Goal: Task Accomplishment & Management: Use online tool/utility

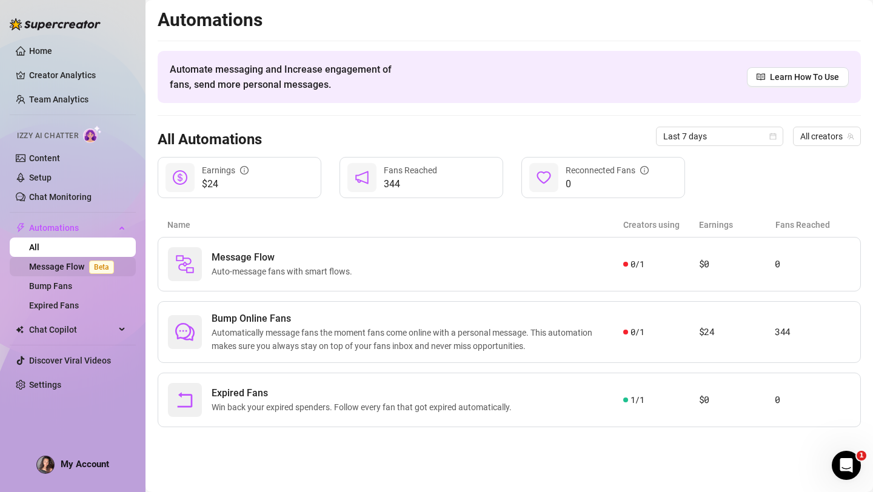
click at [58, 269] on link "Message Flow Beta" at bounding box center [74, 267] width 90 height 10
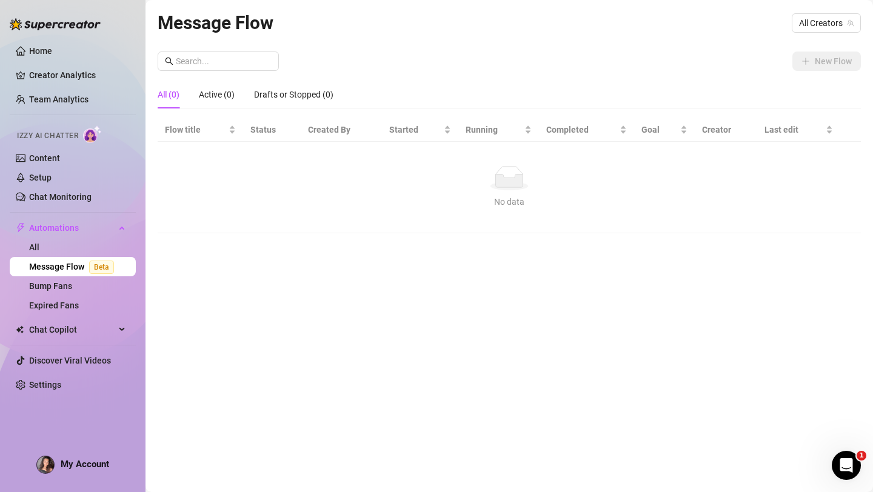
click at [817, 36] on div "Message Flow All Creators" at bounding box center [509, 22] width 703 height 29
click at [820, 25] on span "All Creators" at bounding box center [826, 23] width 55 height 18
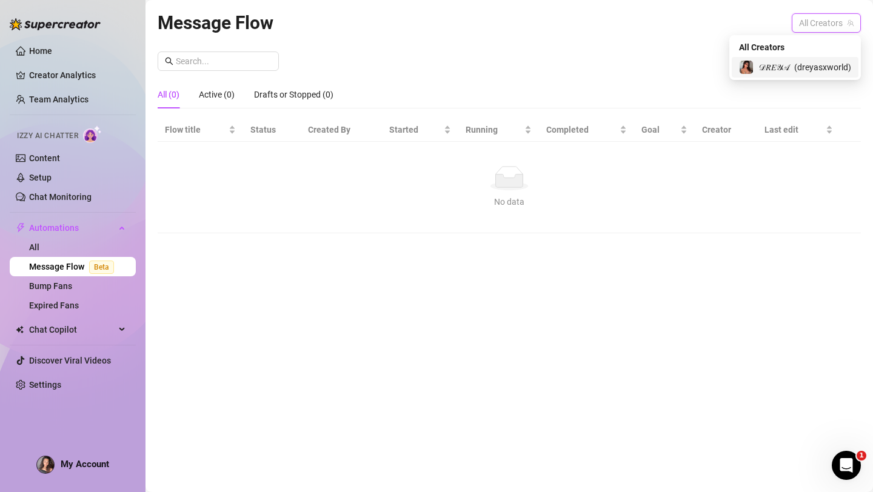
click at [794, 65] on span "( dreyasxworld )" at bounding box center [822, 67] width 57 height 13
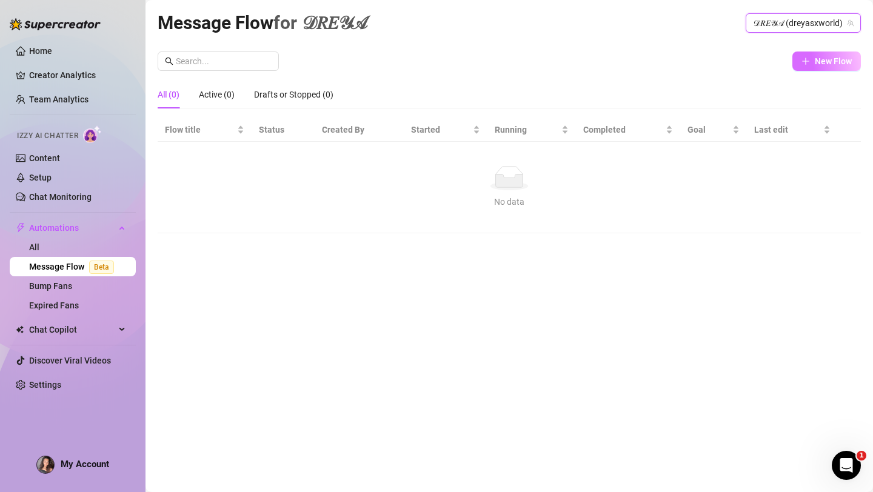
click at [827, 59] on span "New Flow" at bounding box center [833, 61] width 37 height 10
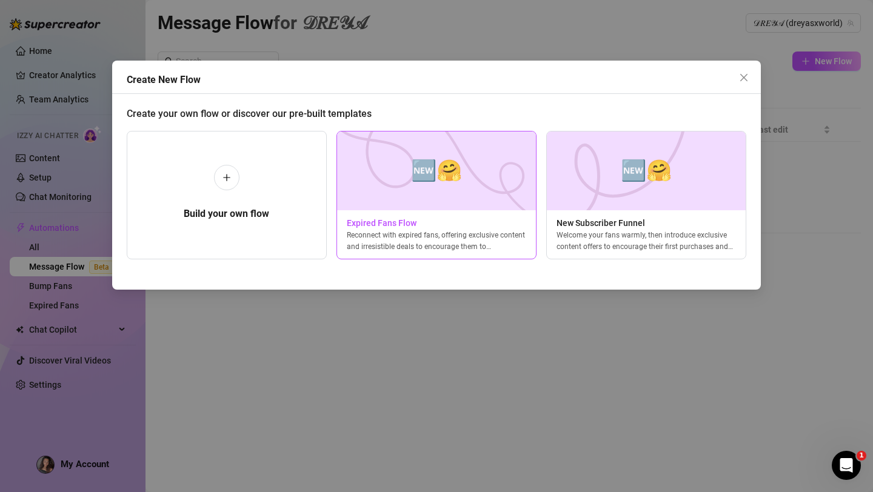
click at [435, 196] on img at bounding box center [437, 171] width 200 height 79
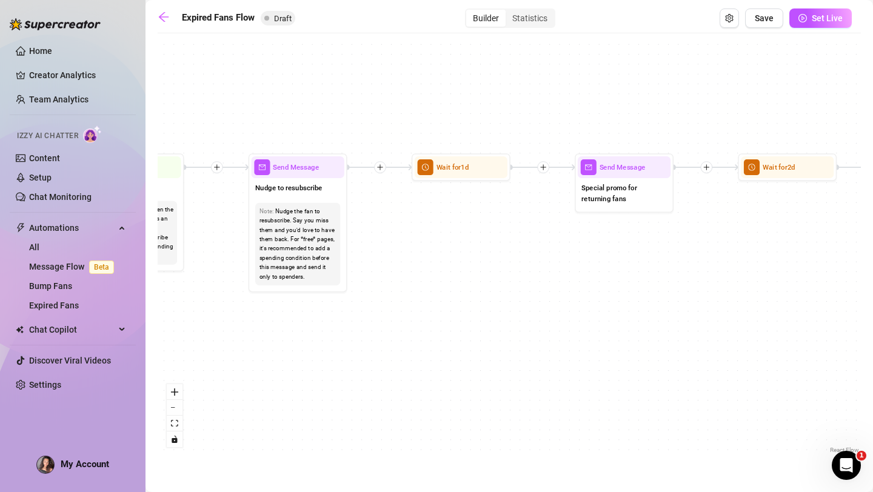
drag, startPoint x: 522, startPoint y: 267, endPoint x: 452, endPoint y: 267, distance: 69.7
click at [452, 267] on div "If True If False Send Message Send Message Wait for 2d Merge Send Message Follo…" at bounding box center [509, 247] width 703 height 417
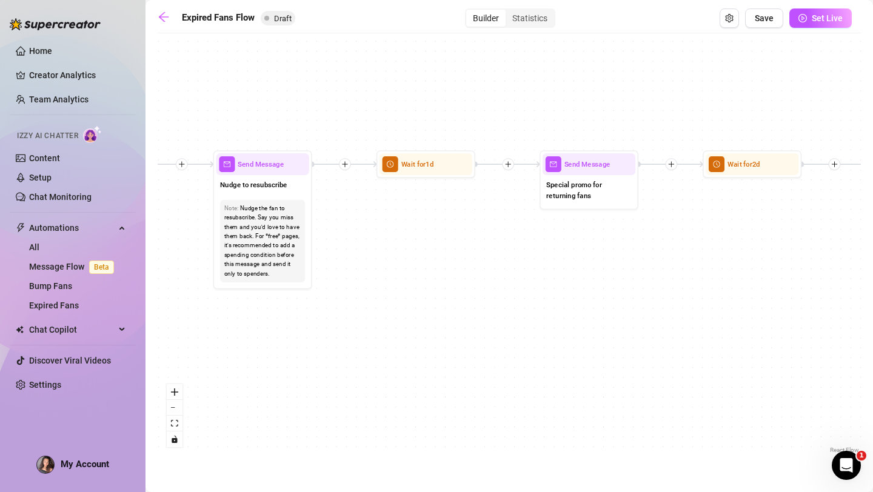
drag, startPoint x: 460, startPoint y: 273, endPoint x: 427, endPoint y: 270, distance: 33.5
click at [427, 270] on div "If True If False Send Message Send Message Wait for 2d Merge Send Message Follo…" at bounding box center [509, 247] width 703 height 417
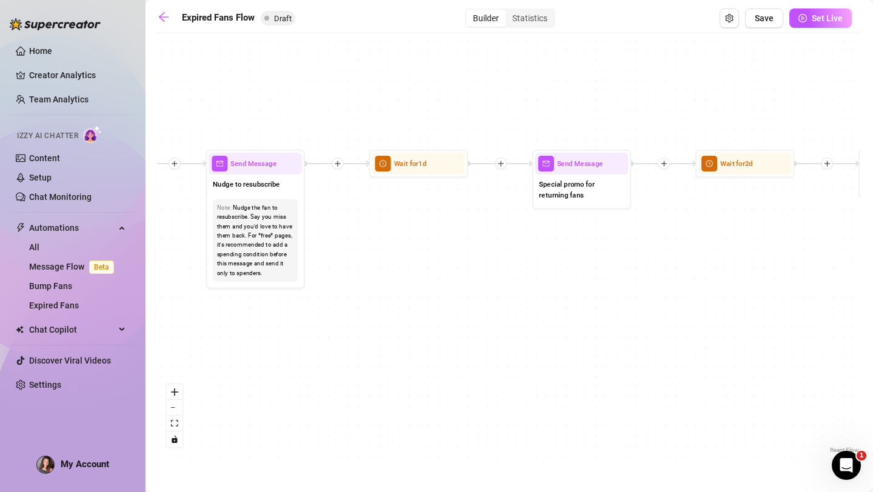
drag, startPoint x: 427, startPoint y: 270, endPoint x: 420, endPoint y: 269, distance: 7.3
click at [420, 269] on div "If True If False Send Message Send Message Wait for 2d Merge Send Message Follo…" at bounding box center [509, 247] width 703 height 417
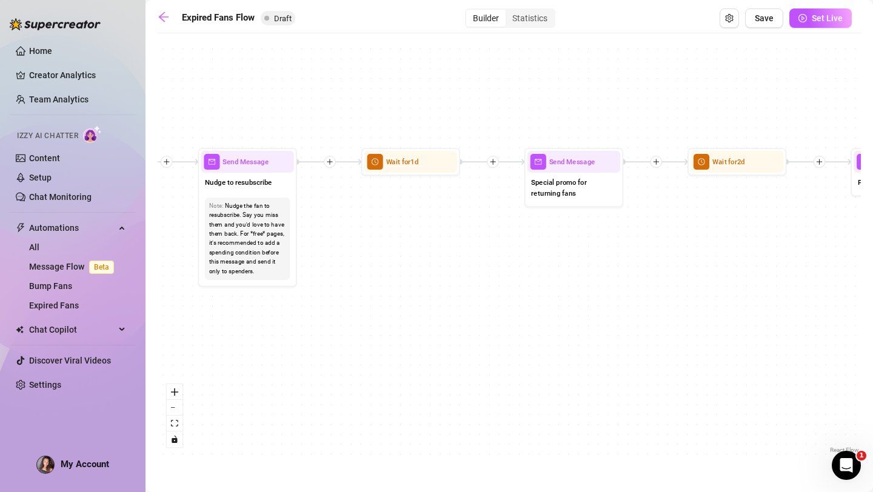
drag, startPoint x: 420, startPoint y: 269, endPoint x: 409, endPoint y: 267, distance: 10.5
click at [411, 267] on div "If True If False Send Message Send Message Wait for 2d Merge Send Message Follo…" at bounding box center [509, 247] width 703 height 417
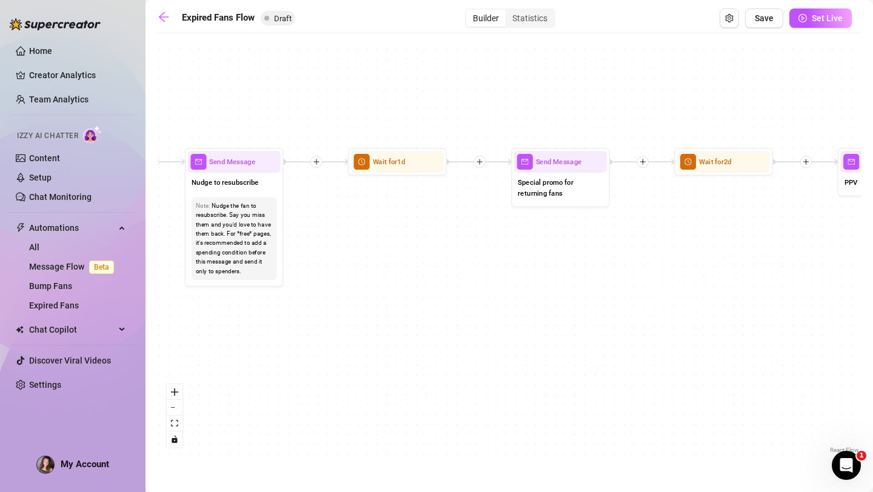
drag, startPoint x: 409, startPoint y: 267, endPoint x: 397, endPoint y: 267, distance: 12.7
click at [397, 267] on div "If True If False Send Message Send Message Wait for 2d Merge Send Message Follo…" at bounding box center [509, 247] width 703 height 417
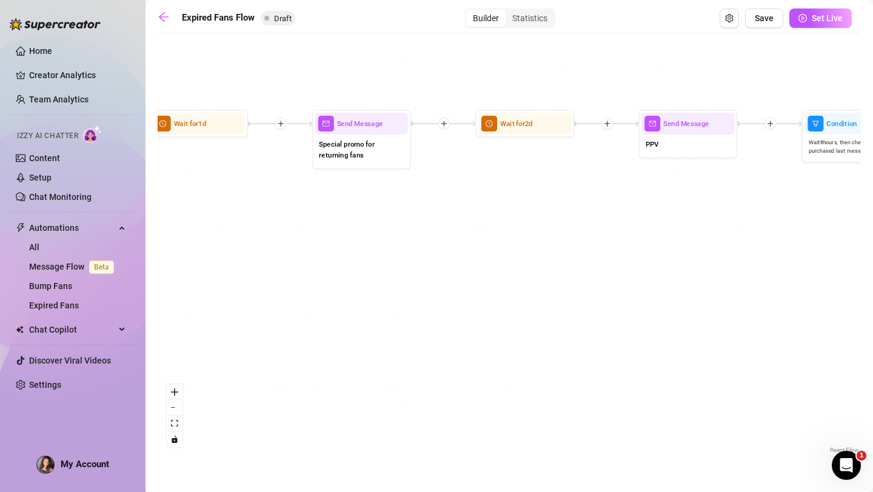
drag, startPoint x: 397, startPoint y: 267, endPoint x: 192, endPoint y: 226, distance: 209.2
click at [192, 226] on div "If True If False Send Message Send Message Wait for 2d Merge Send Message Follo…" at bounding box center [509, 247] width 703 height 417
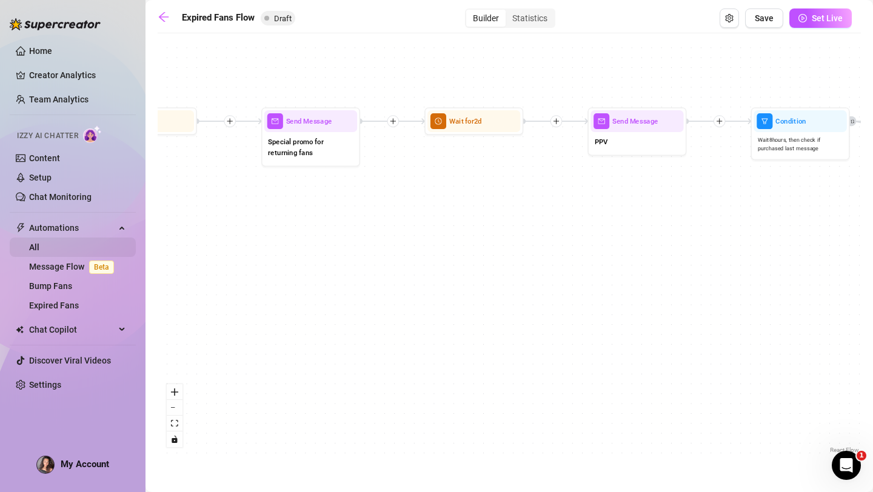
drag, startPoint x: 401, startPoint y: 241, endPoint x: 92, endPoint y: 246, distance: 308.7
click at [92, 246] on div "Home Creator Analytics Team Analytics Izzy AI Chatter Content Setup Chat Monito…" at bounding box center [436, 246] width 873 height 492
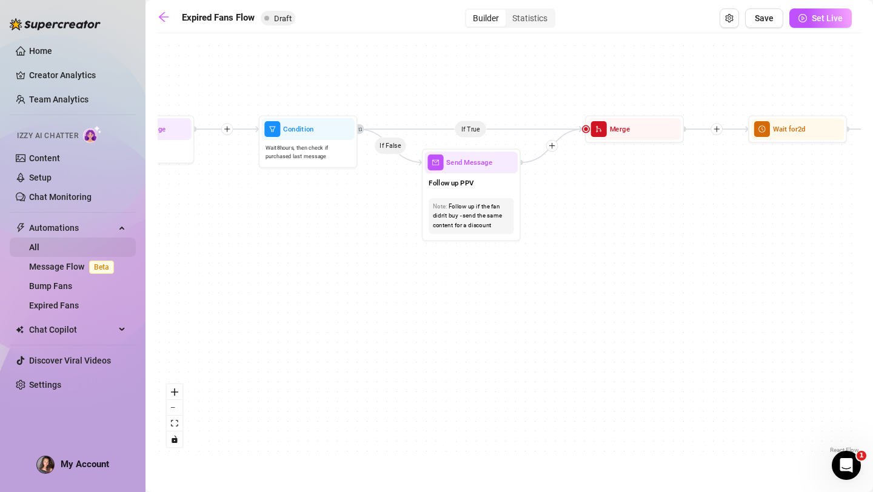
drag, startPoint x: 358, startPoint y: 250, endPoint x: 64, endPoint y: 249, distance: 294.1
click at [64, 249] on div "Home Creator Analytics Team Analytics Izzy AI Chatter Content Setup Chat Monito…" at bounding box center [436, 246] width 873 height 492
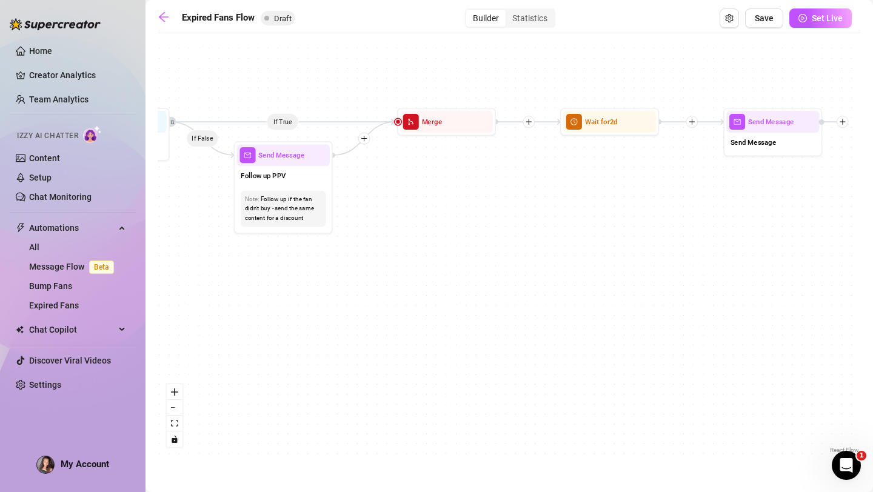
drag, startPoint x: 579, startPoint y: 286, endPoint x: 308, endPoint y: 297, distance: 270.7
click at [309, 297] on div "If True If False Send Message Send Message Wait for 2d Merge Send Message Follo…" at bounding box center [509, 247] width 703 height 417
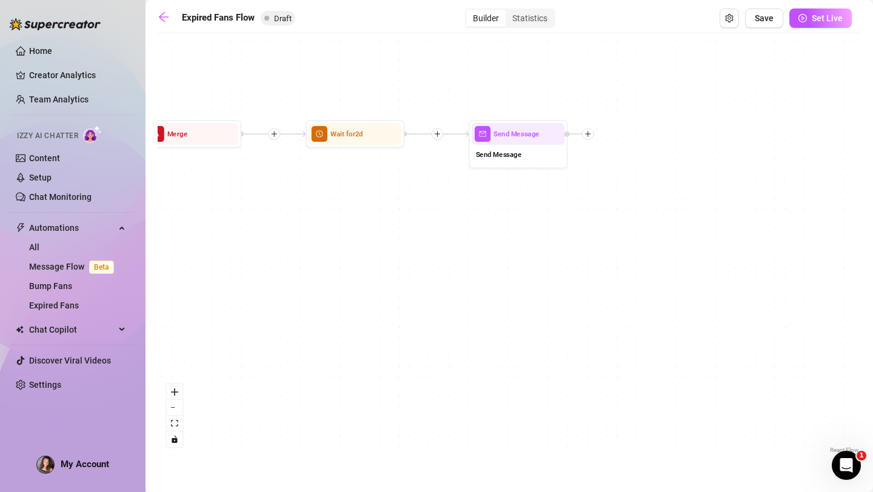
drag, startPoint x: 511, startPoint y: 275, endPoint x: 330, endPoint y: 272, distance: 181.3
click at [330, 272] on div "If True If False Send Message Send Message Wait for 2d Merge Send Message Follo…" at bounding box center [509, 247] width 703 height 417
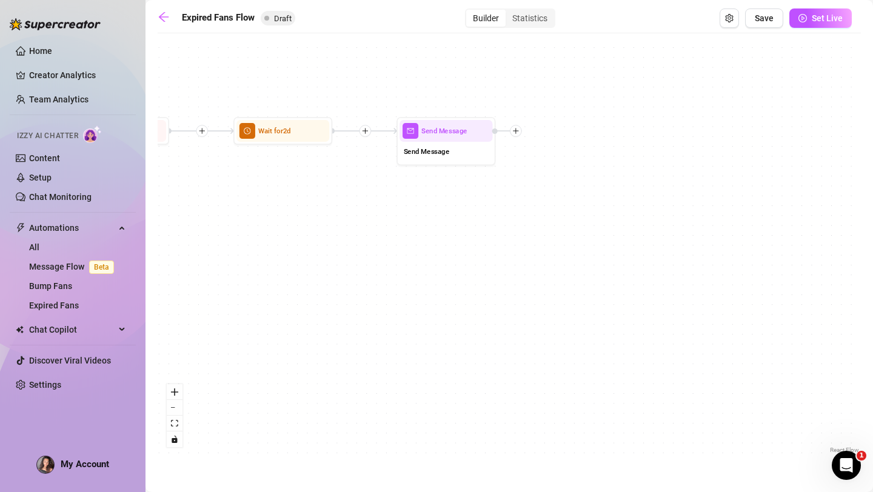
drag, startPoint x: 358, startPoint y: 265, endPoint x: 520, endPoint y: 253, distance: 162.3
click at [520, 253] on div "If True If False Send Message Send Message Wait for 2d Merge Send Message Follo…" at bounding box center [509, 247] width 703 height 417
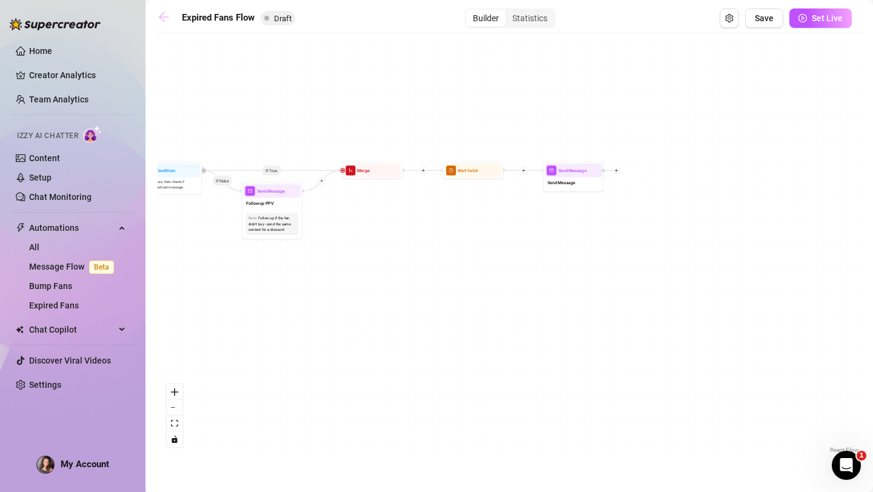
click at [162, 17] on icon "arrow-left" at bounding box center [164, 17] width 10 height 10
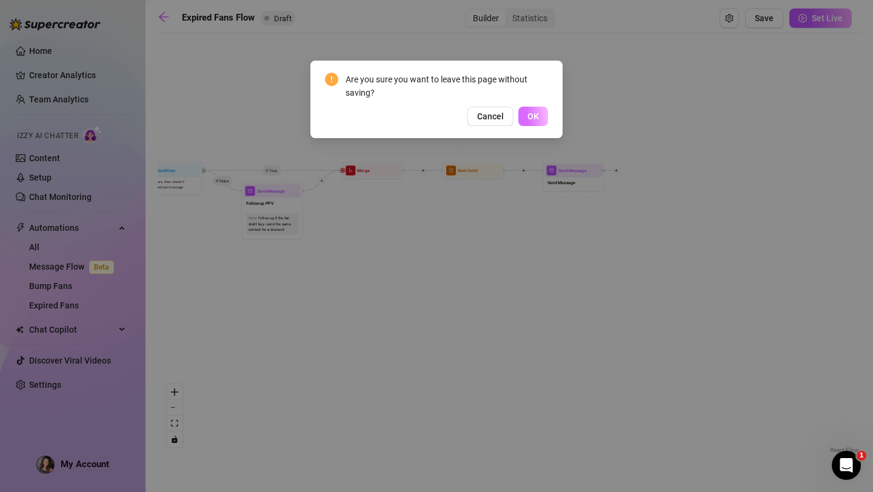
click at [529, 118] on span "OK" at bounding box center [534, 117] width 12 height 10
